Goal: Information Seeking & Learning: Learn about a topic

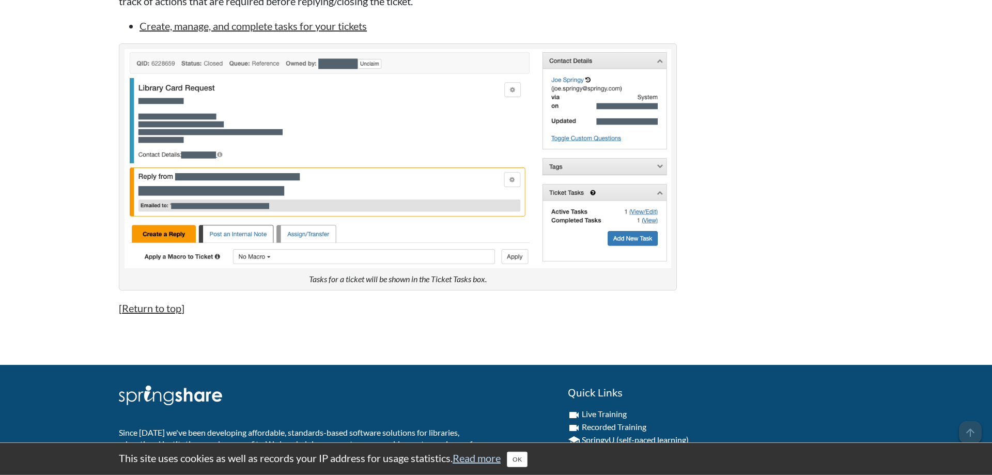
scroll to position [4323, 0]
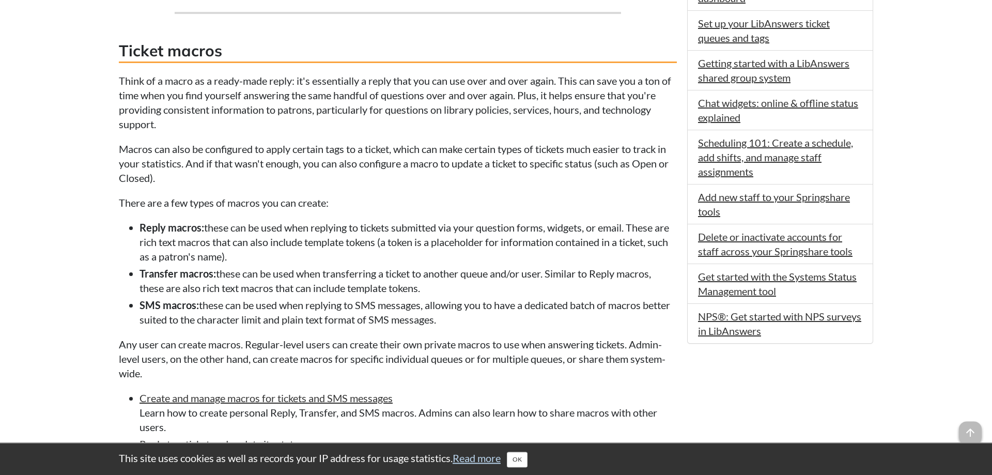
scroll to position [652, 0]
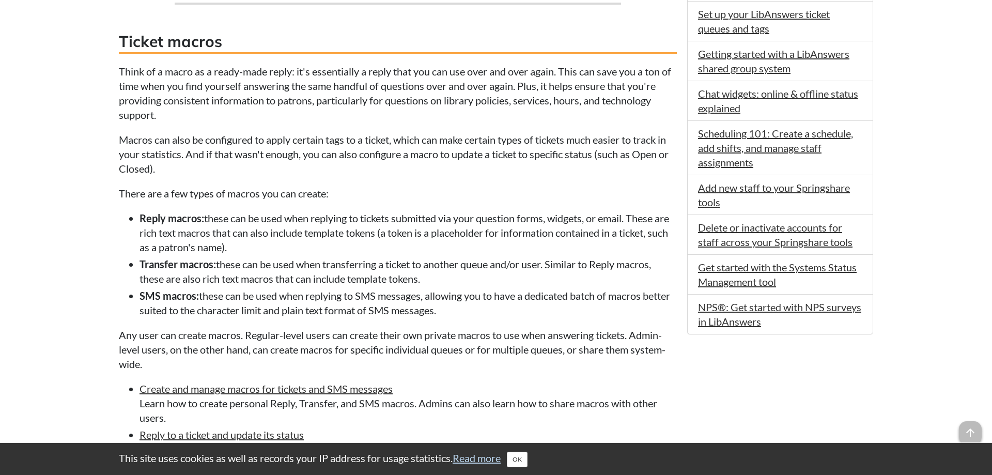
click at [734, 315] on li "NPS®: Get started with NPS surveys in LibAnswers" at bounding box center [780, 314] width 185 height 39
click at [733, 317] on link "NPS®: Get started with NPS surveys in LibAnswers" at bounding box center [779, 314] width 163 height 27
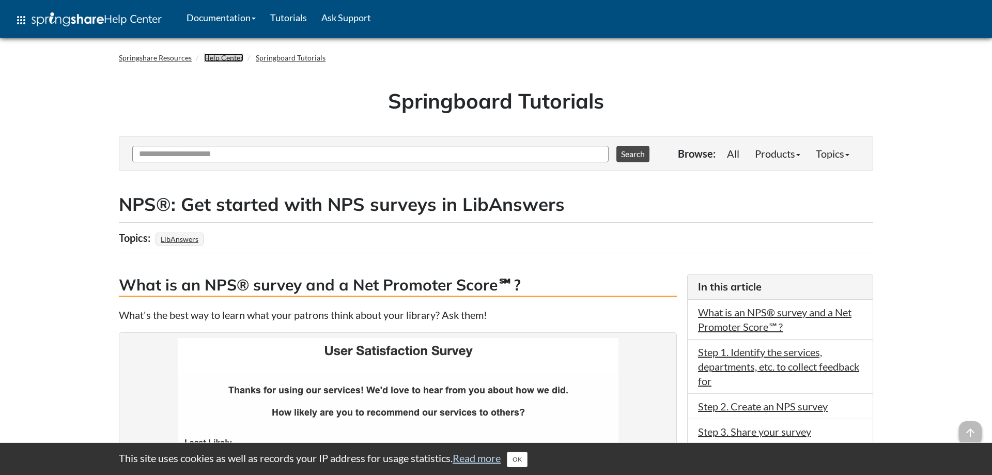
click at [219, 56] on link "Help Center" at bounding box center [223, 57] width 39 height 9
